Goal: Transaction & Acquisition: Purchase product/service

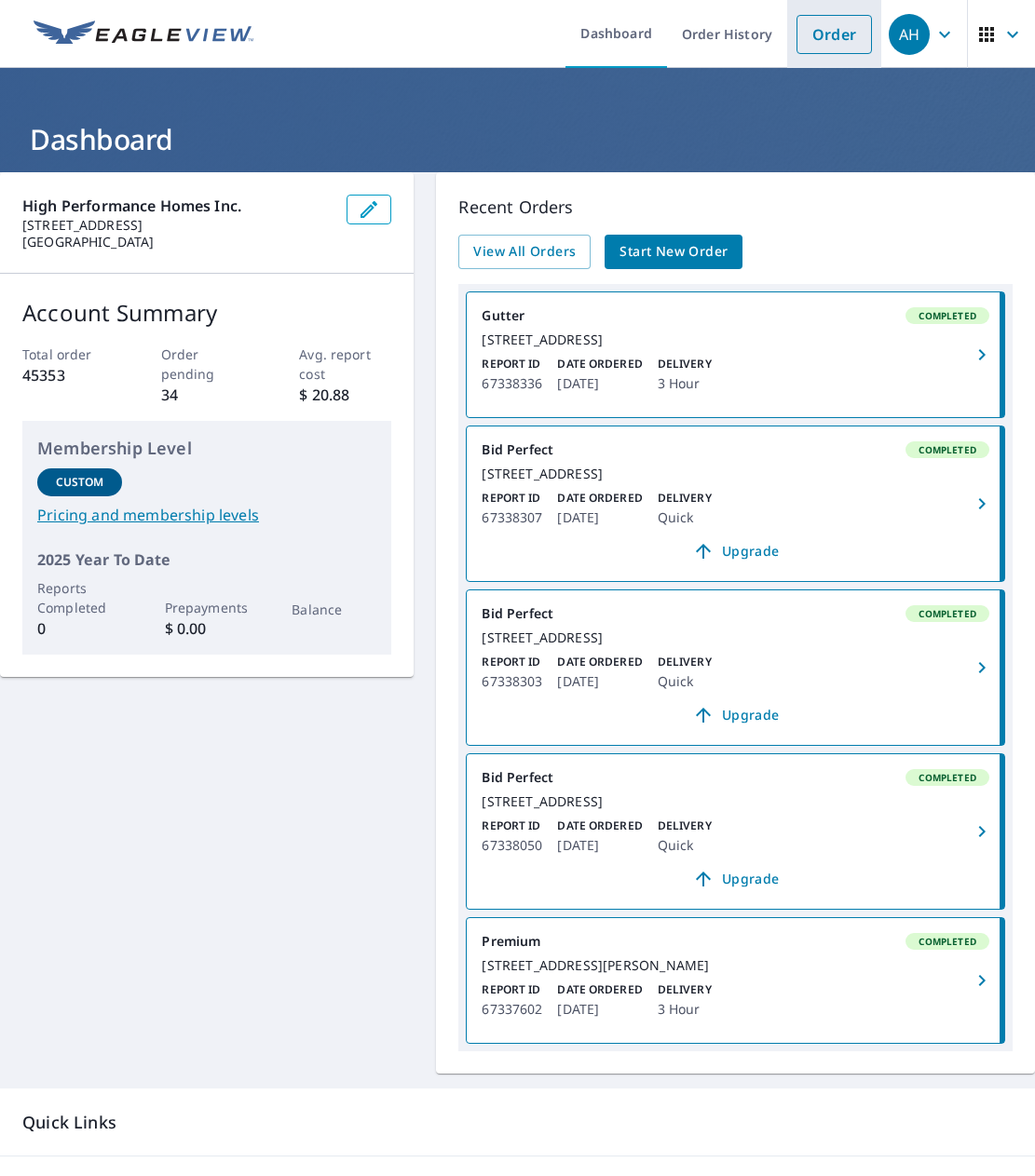
click at [821, 24] on link "Order" at bounding box center [834, 34] width 76 height 39
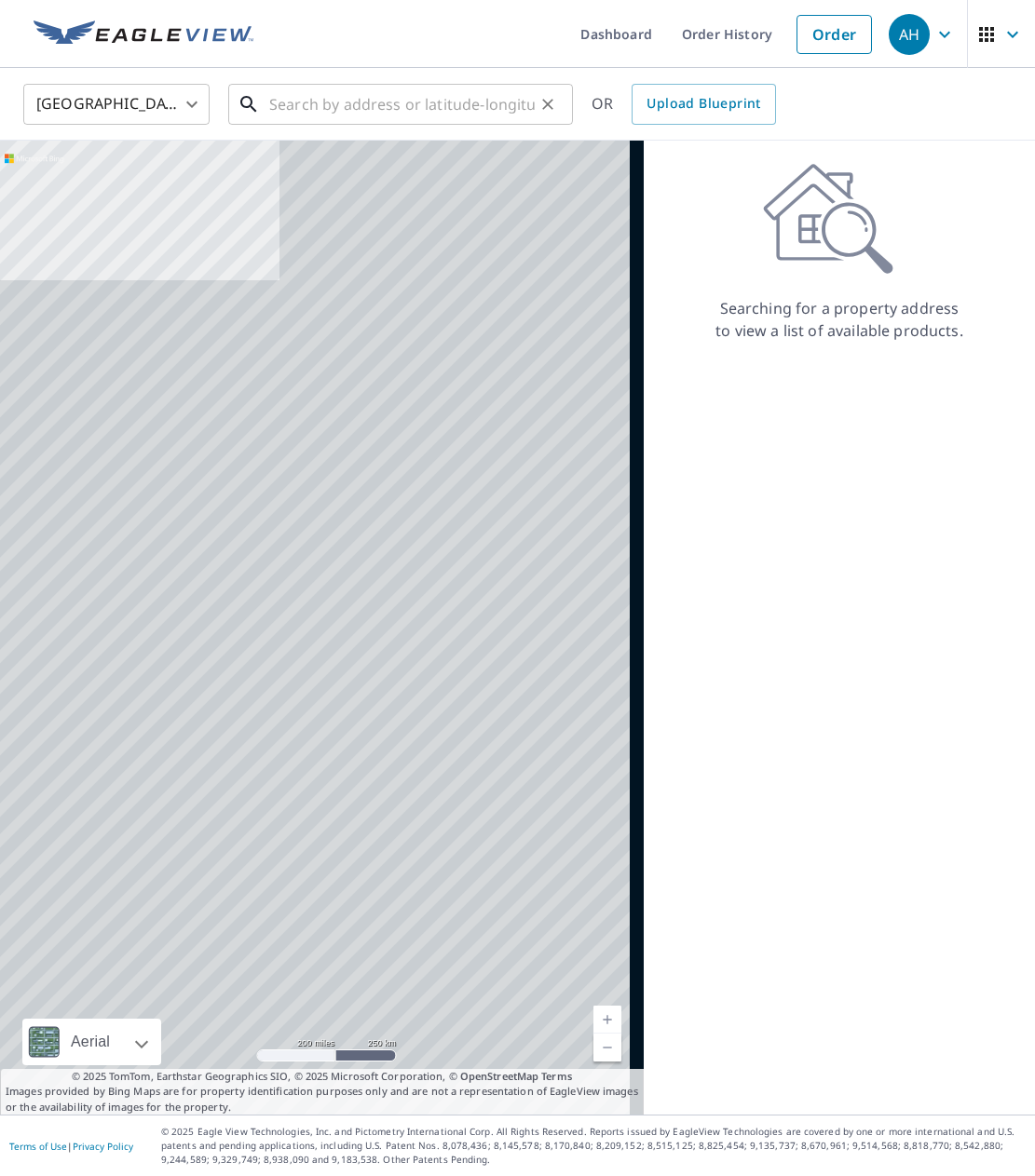
click at [316, 101] on input "text" at bounding box center [402, 104] width 265 height 52
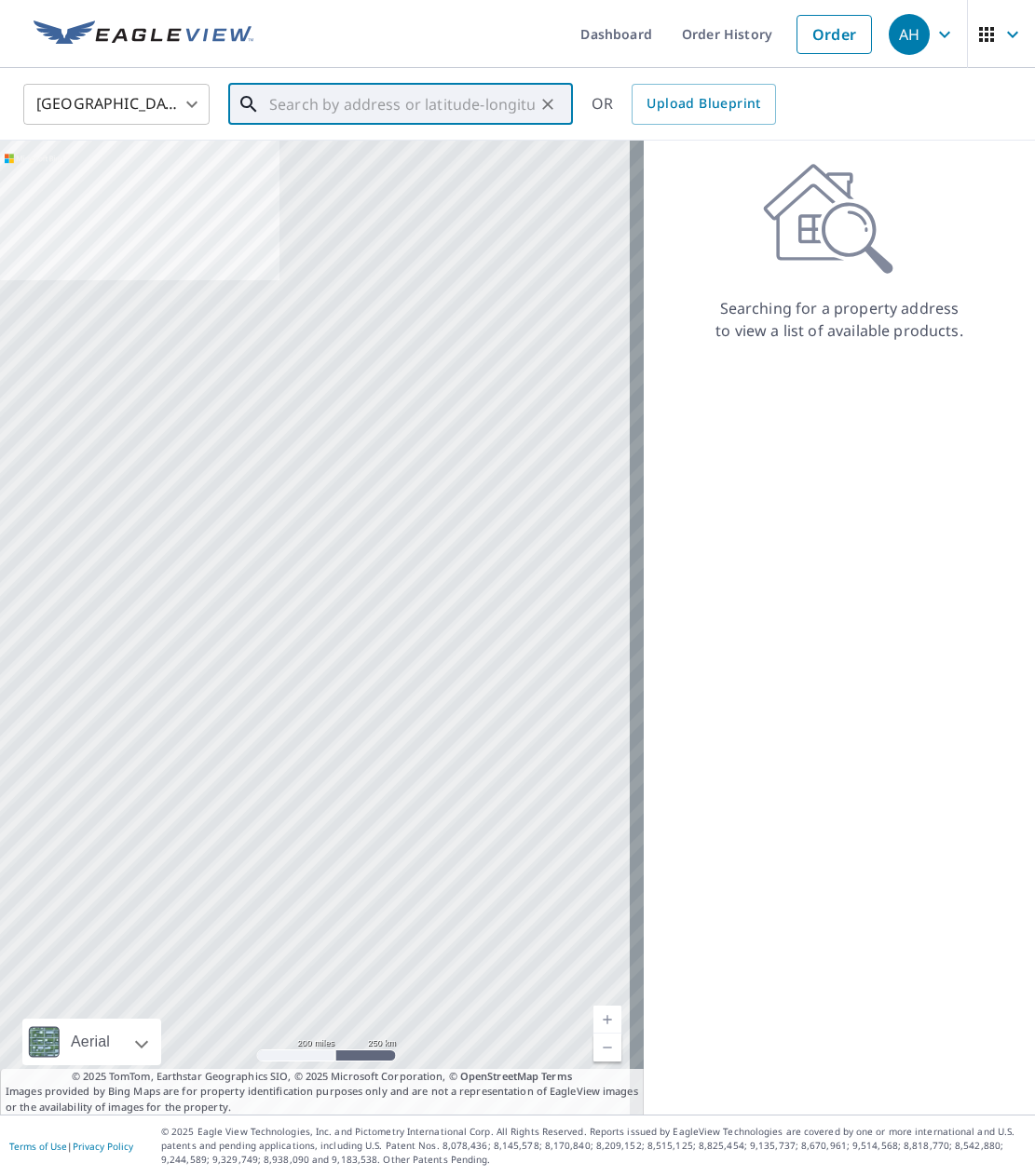
paste input "1529 Calistoga ct"
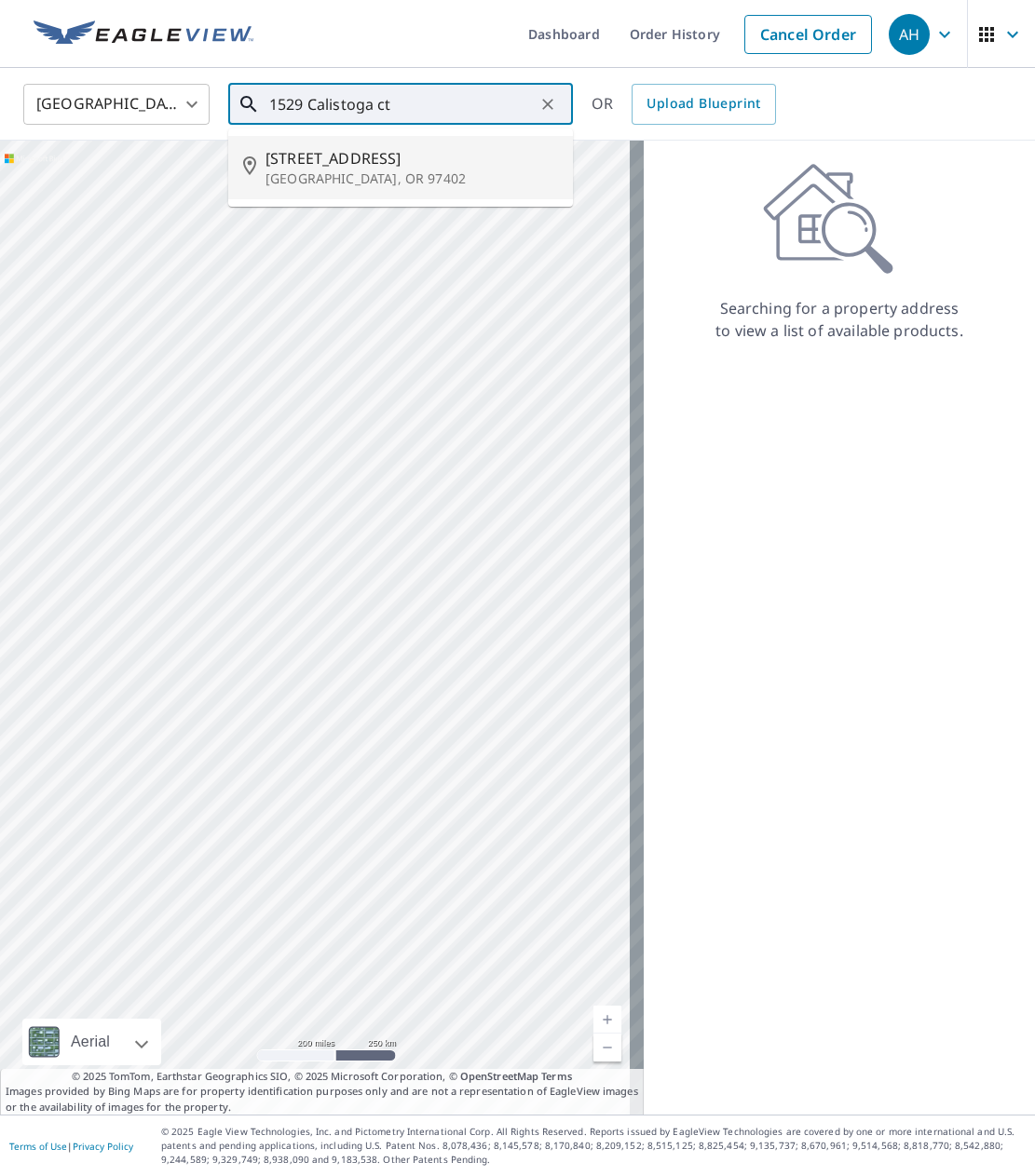
click at [321, 164] on span "[STREET_ADDRESS]" at bounding box center [411, 158] width 293 height 23
type input "[STREET_ADDRESS]"
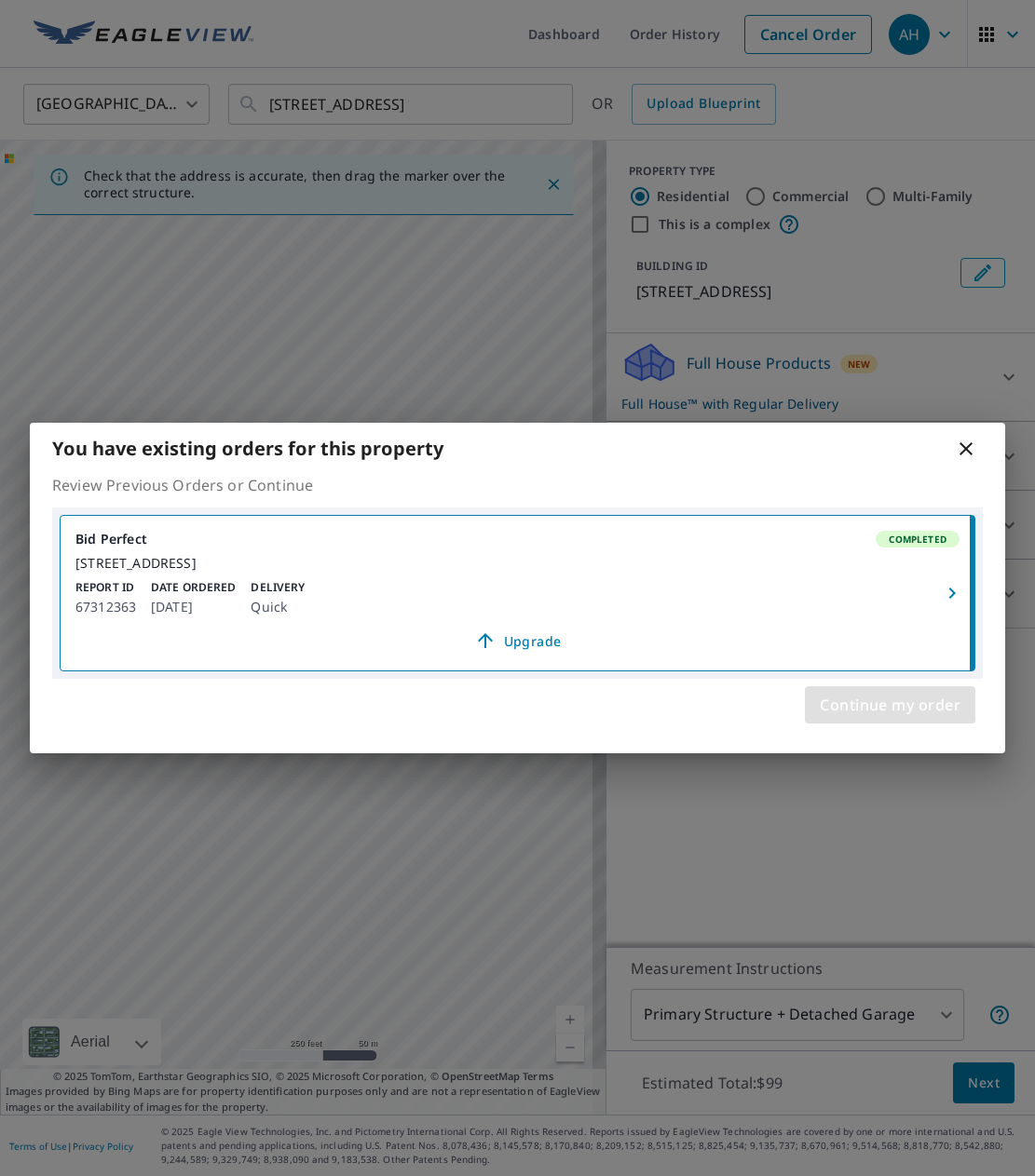
click at [869, 718] on span "Continue my order" at bounding box center [889, 705] width 141 height 27
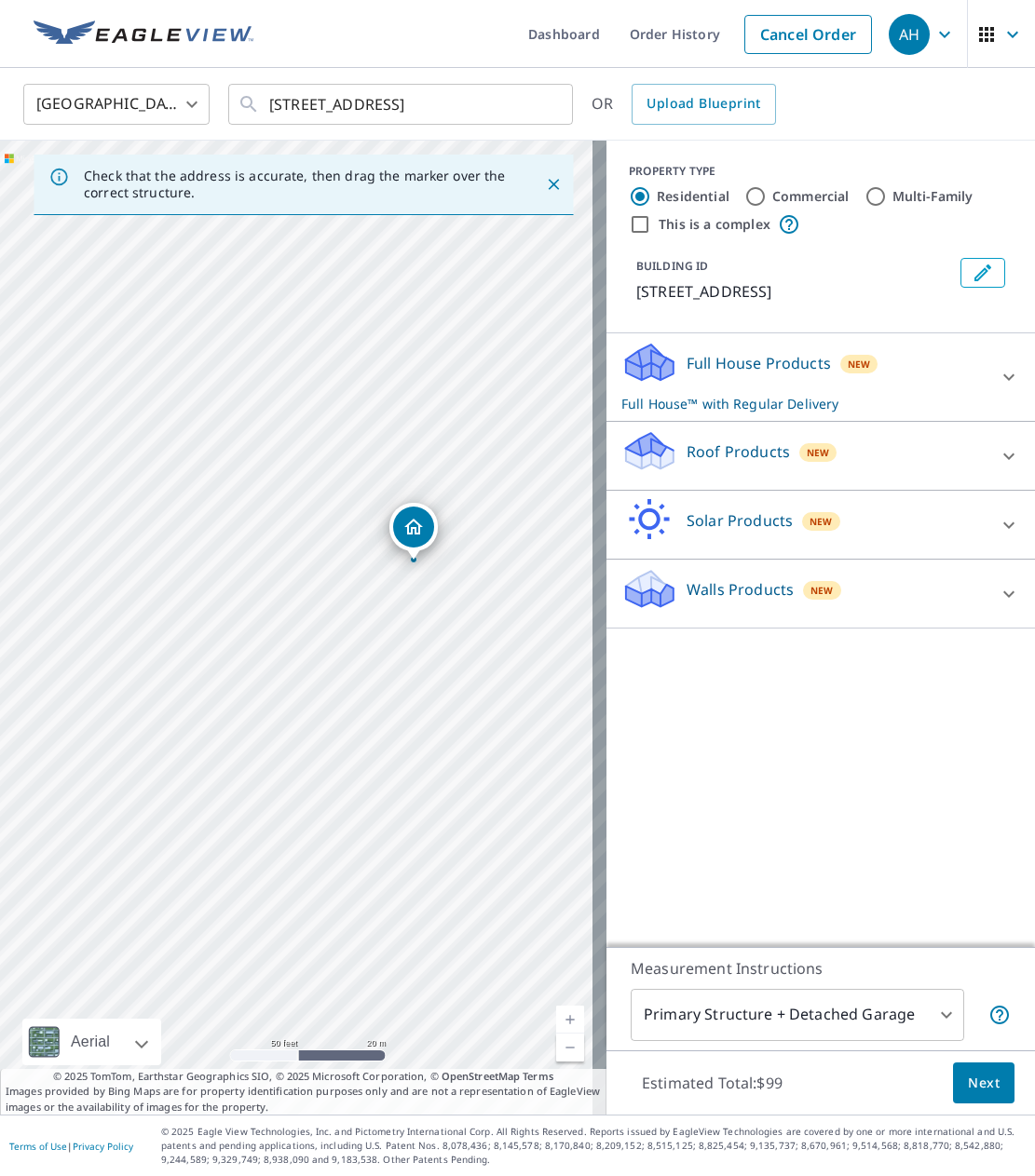
click at [408, 536] on icon "Dropped pin, building 1, Residential property, 1529 Calistoga Ct Eugene, OR 974…" at bounding box center [414, 527] width 23 height 23
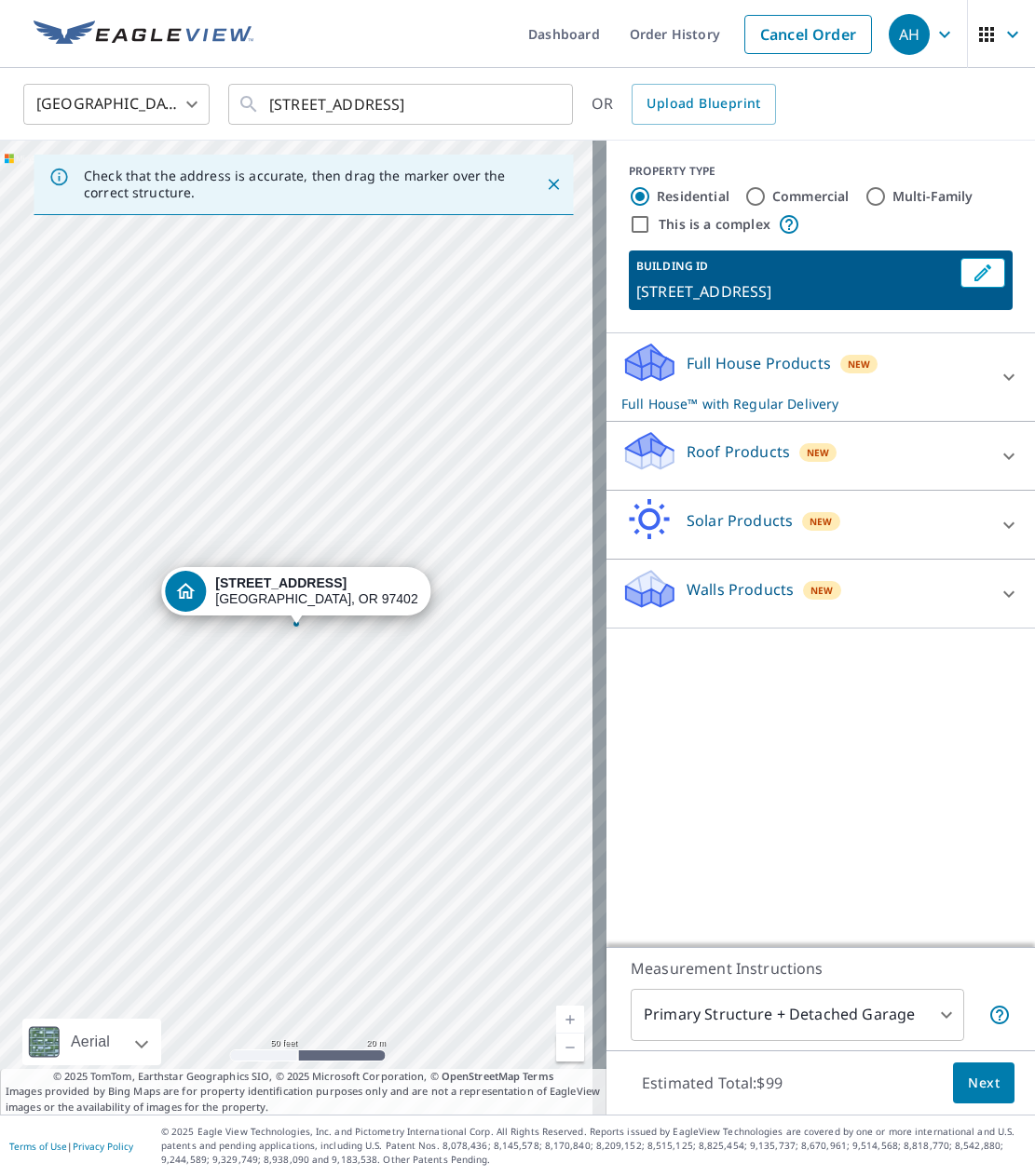
click at [883, 465] on div "Roof Products New" at bounding box center [804, 455] width 366 height 53
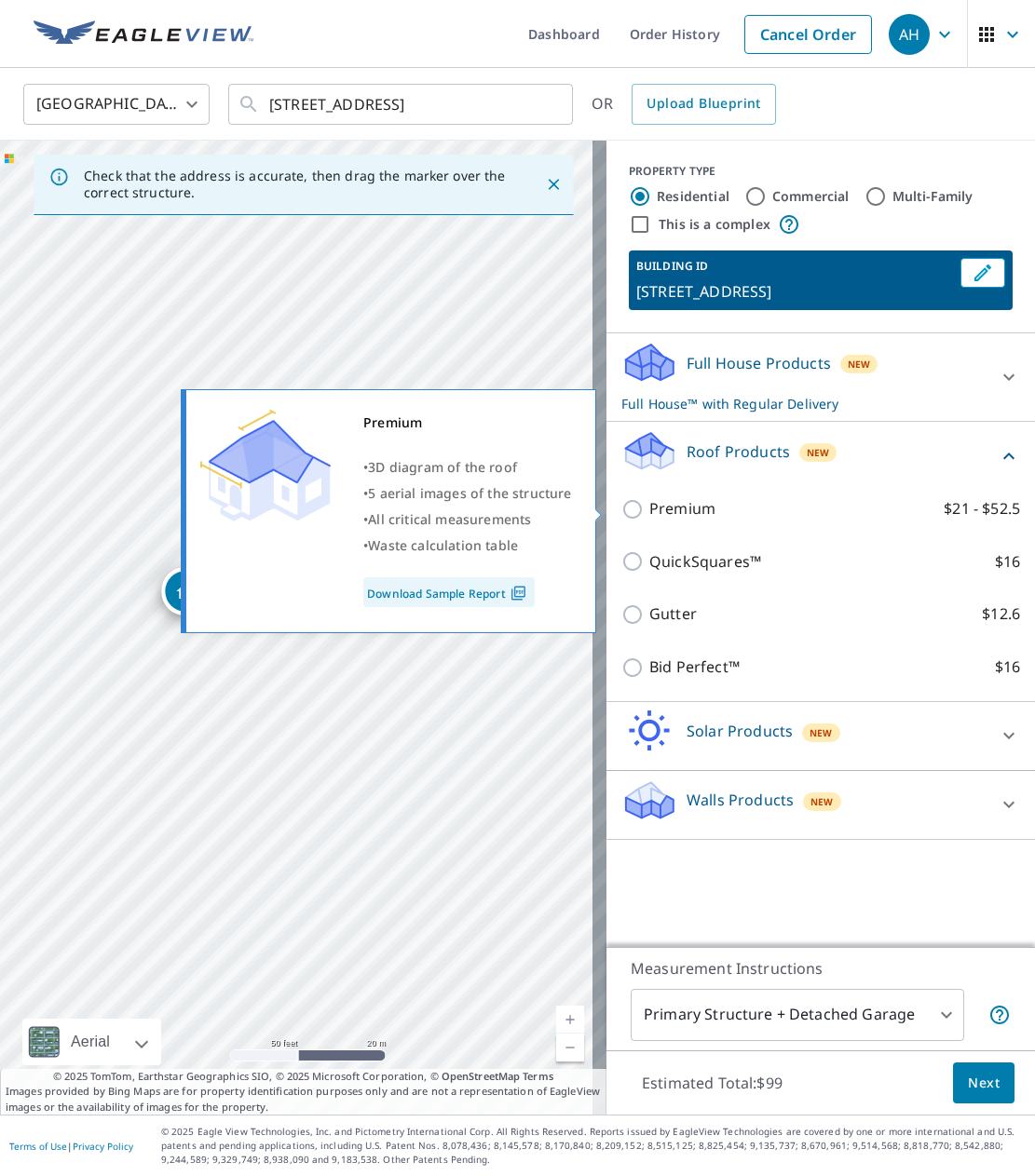
click at [677, 503] on p "Premium" at bounding box center [683, 508] width 66 height 24
click at [650, 503] on input "Premium $21 - $52.5" at bounding box center [635, 509] width 28 height 23
checkbox input "true"
checkbox input "false"
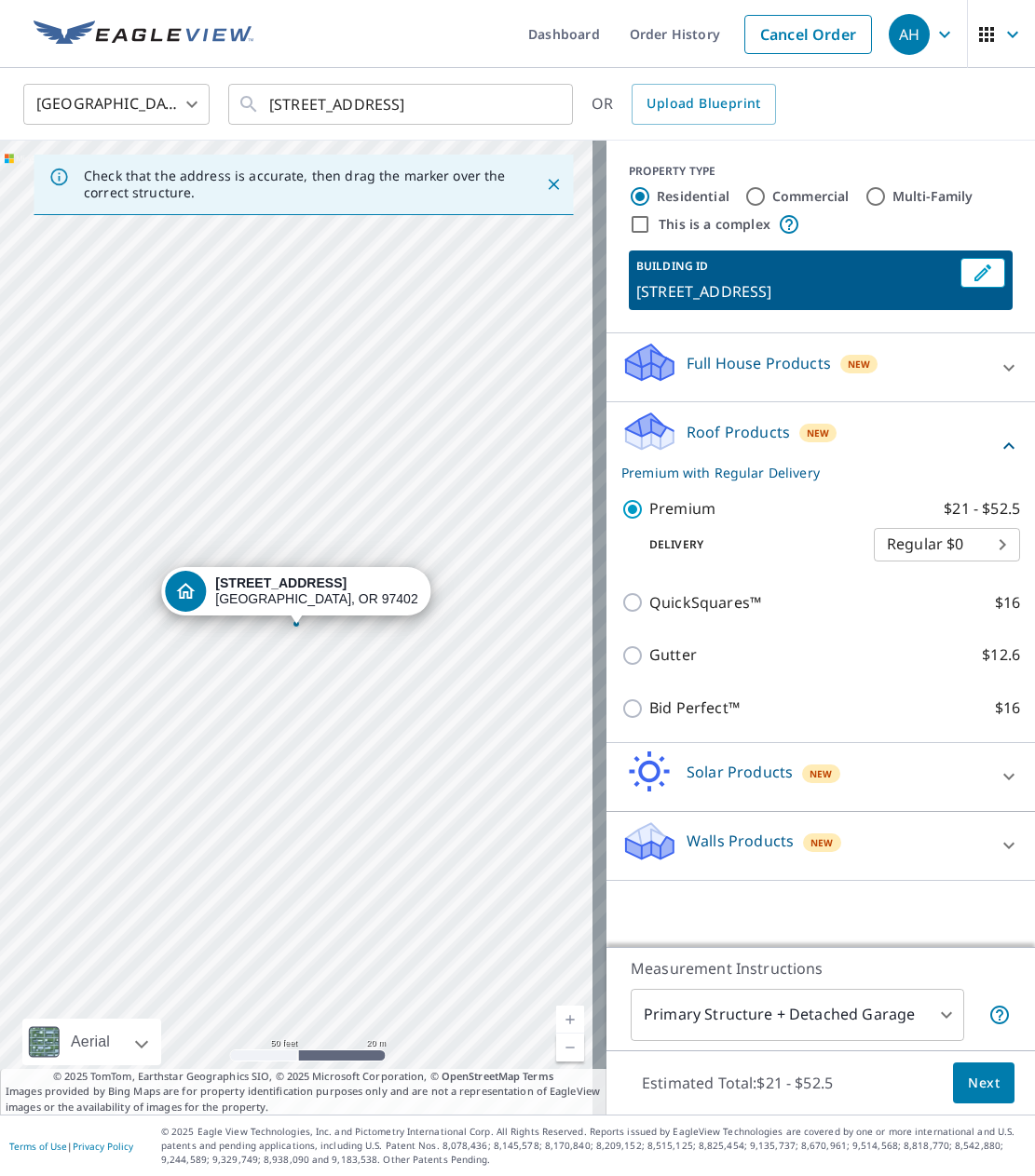
click at [978, 555] on body "AH AH Dashboard Order History Cancel Order AH [GEOGRAPHIC_DATA] [GEOGRAPHIC_DAT…" at bounding box center [517, 588] width 1035 height 1176
click at [932, 617] on li "3 Hour $31.5" at bounding box center [933, 611] width 146 height 33
type input "7"
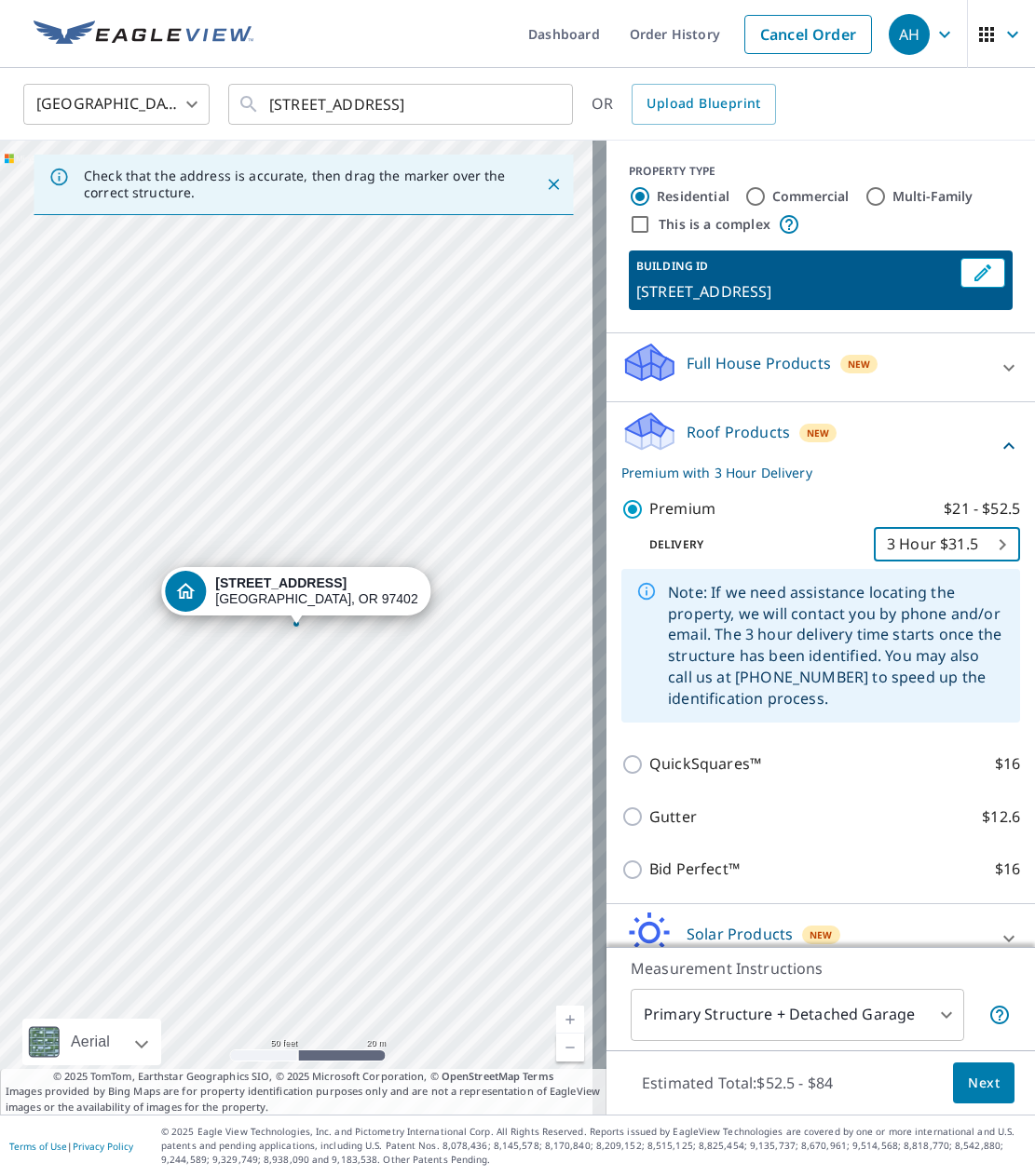
click at [968, 1094] on span "Next" at bounding box center [983, 1083] width 31 height 24
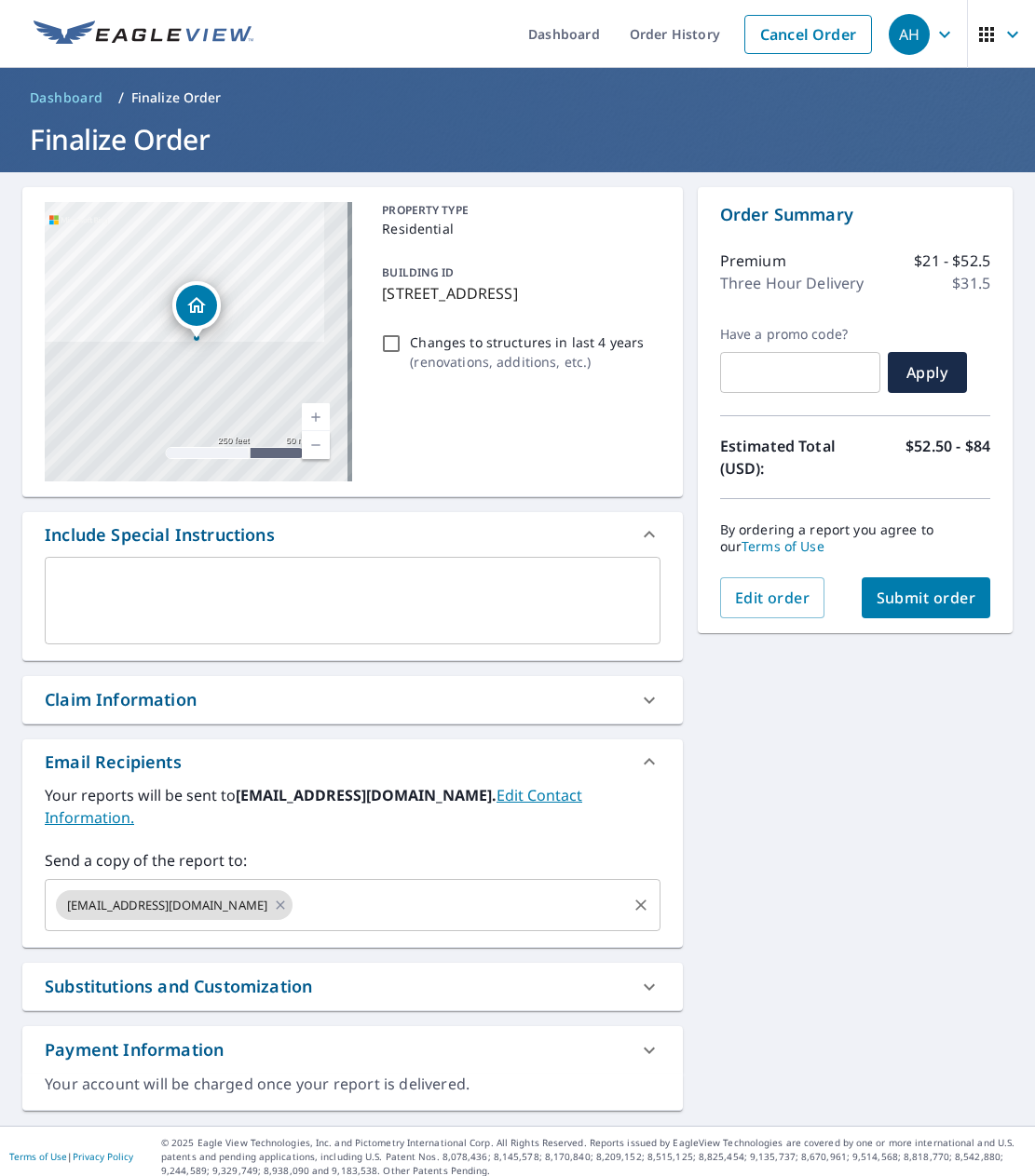
paste input "[PERSON_NAME][EMAIL_ADDRESS][DOMAIN_NAME]"
click at [295, 893] on input "text" at bounding box center [459, 904] width 328 height 35
type input "[PERSON_NAME][EMAIL_ADDRESS][DOMAIN_NAME]"
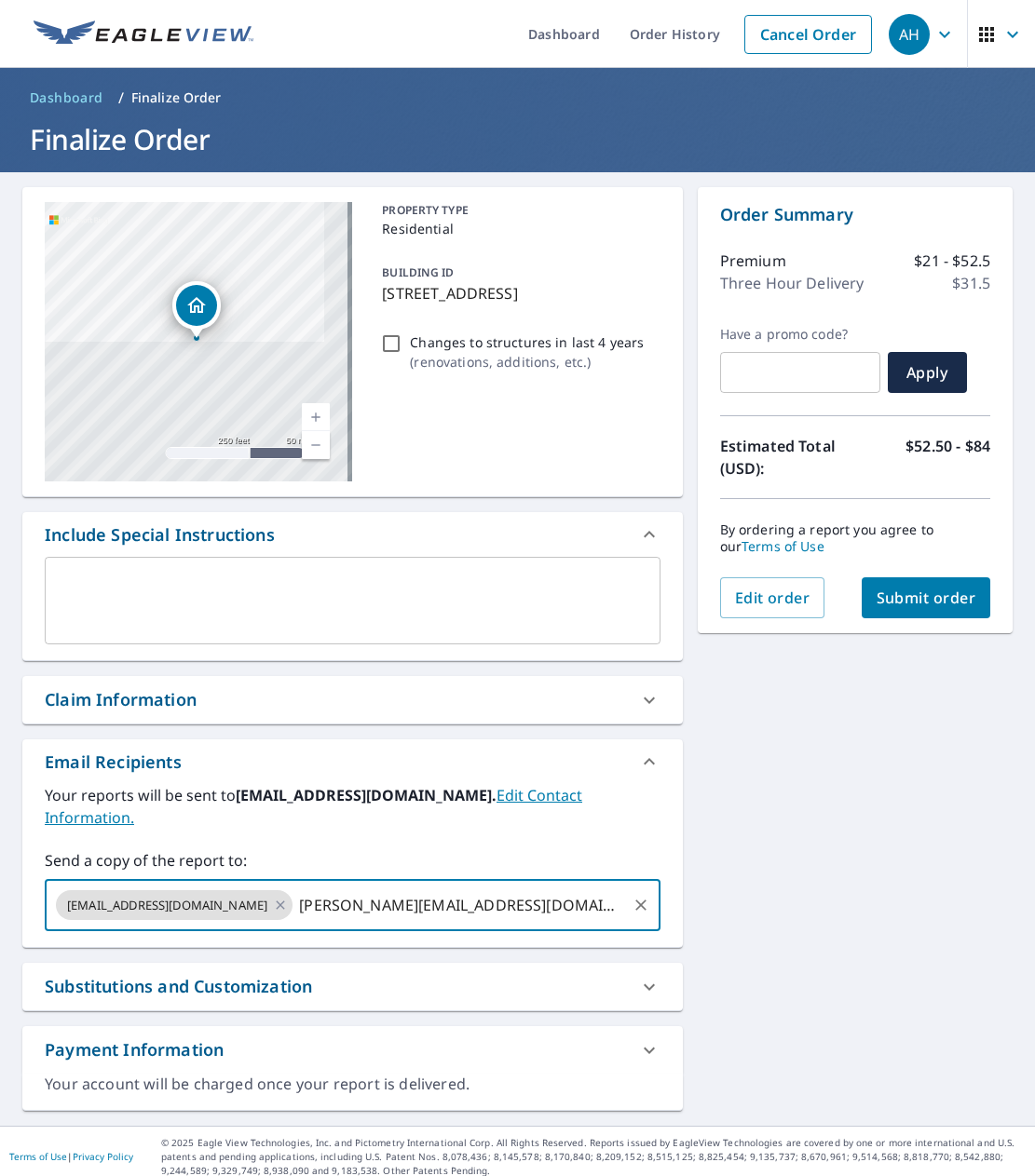
checkbox input "true"
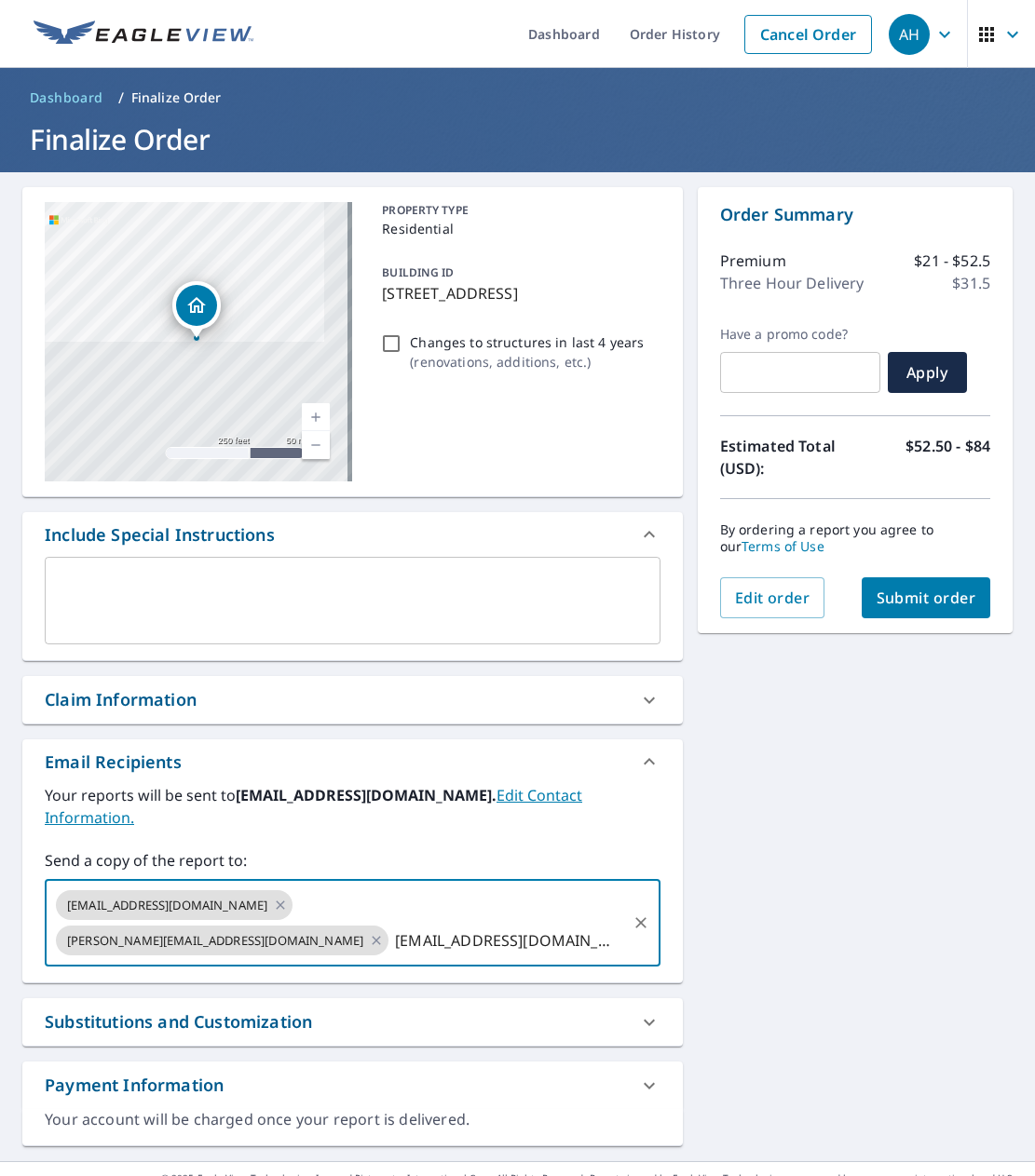
type input "[EMAIL_ADDRESS][DOMAIN_NAME]"
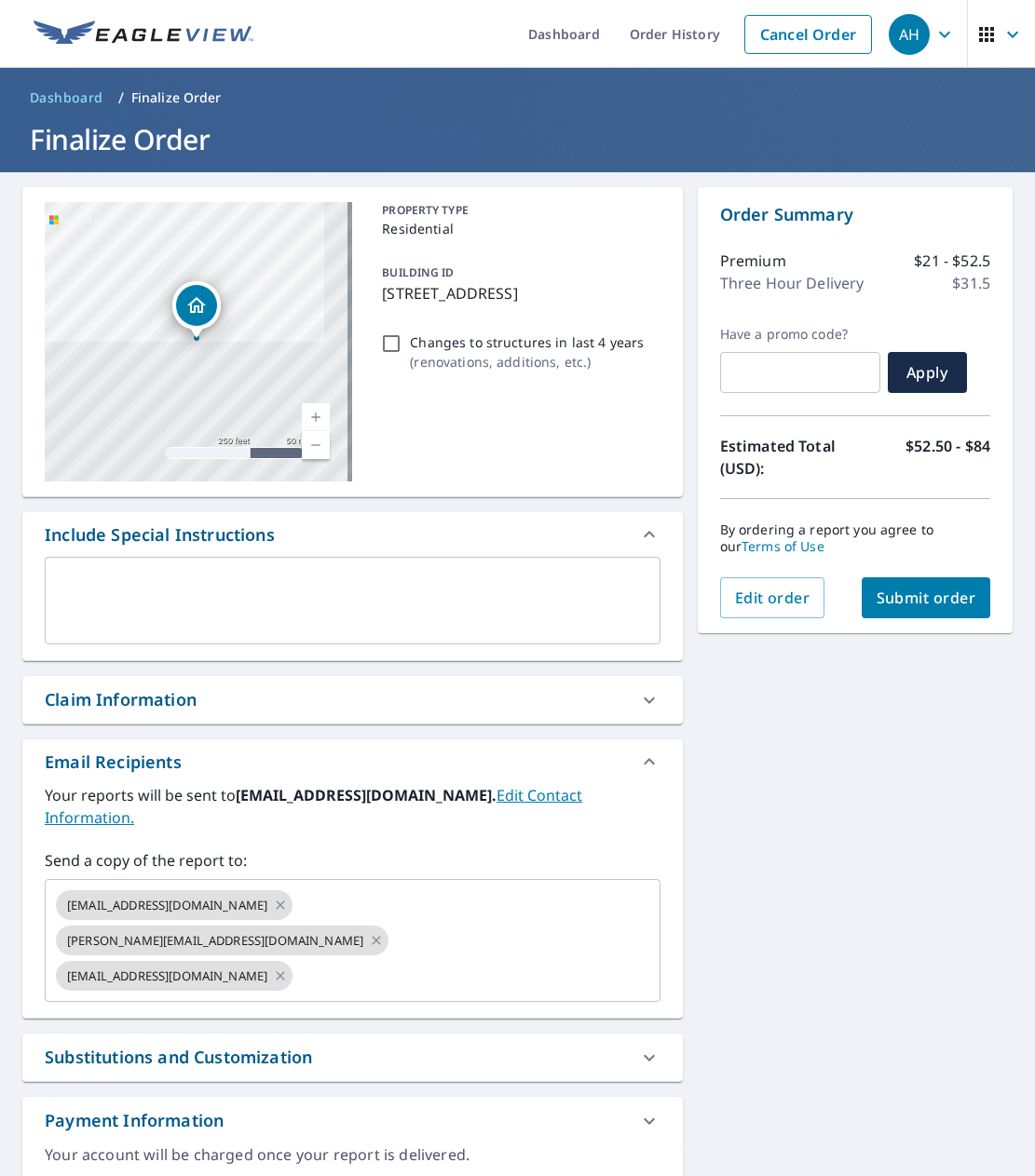
click at [805, 807] on div "[STREET_ADDRESS] A standard road map Aerial A detailed look from above Labels L…" at bounding box center [517, 685] width 1035 height 1025
click at [891, 594] on span "Submit order" at bounding box center [925, 598] width 99 height 21
checkbox input "true"
